Goal: Task Accomplishment & Management: Manage account settings

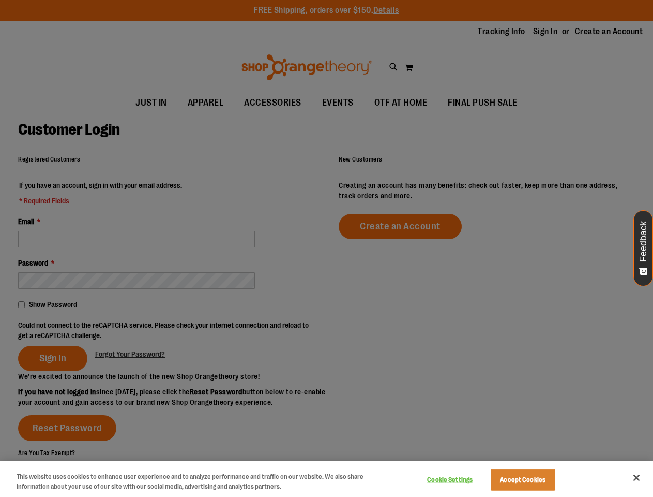
click at [326, 248] on div at bounding box center [326, 248] width 653 height 497
click at [463, 480] on button "Cookie Settings" at bounding box center [450, 479] width 65 height 21
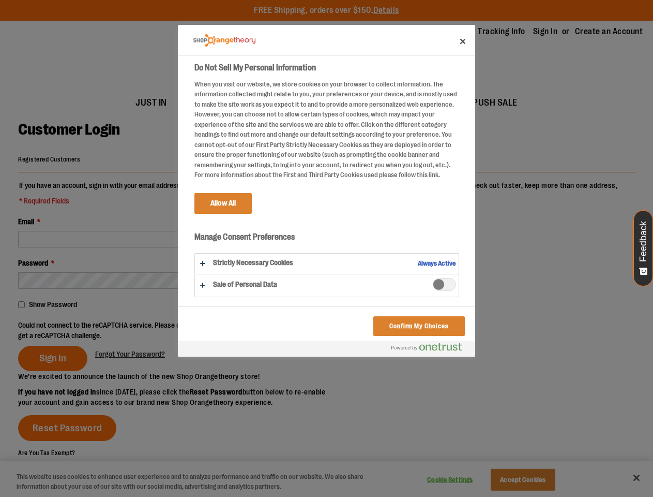
click at [536, 480] on div at bounding box center [326, 248] width 653 height 497
click at [637, 477] on div at bounding box center [326, 248] width 653 height 497
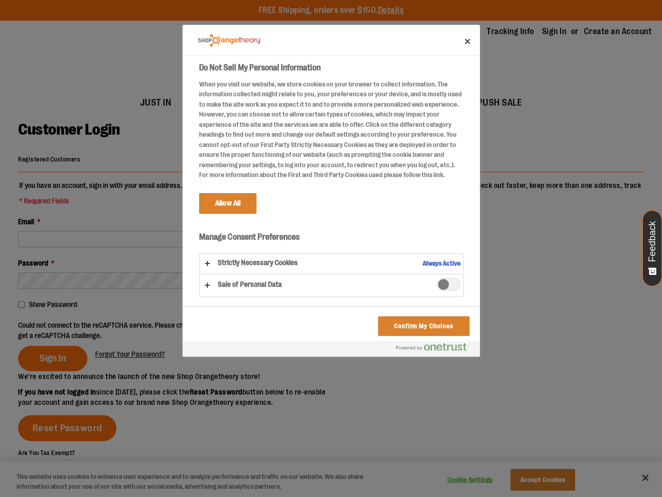
click at [644, 248] on button "Feedback" at bounding box center [653, 248] width 20 height 76
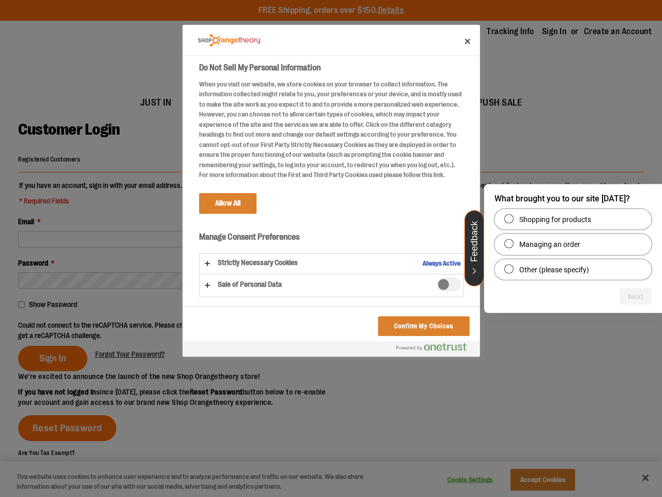
click at [168, 330] on div at bounding box center [331, 248] width 662 height 497
